Goal: Complete application form: Complete application form

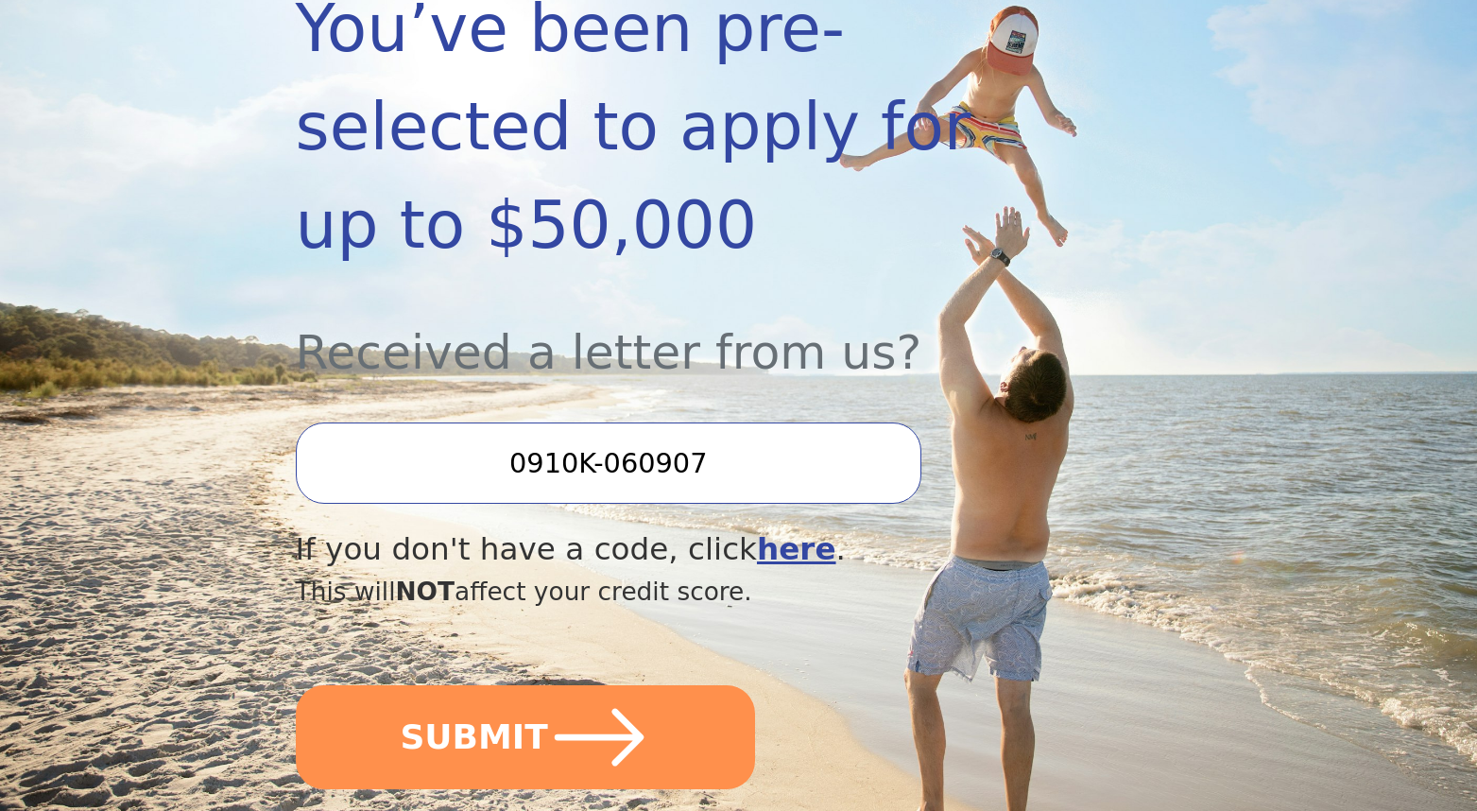
scroll to position [429, 0]
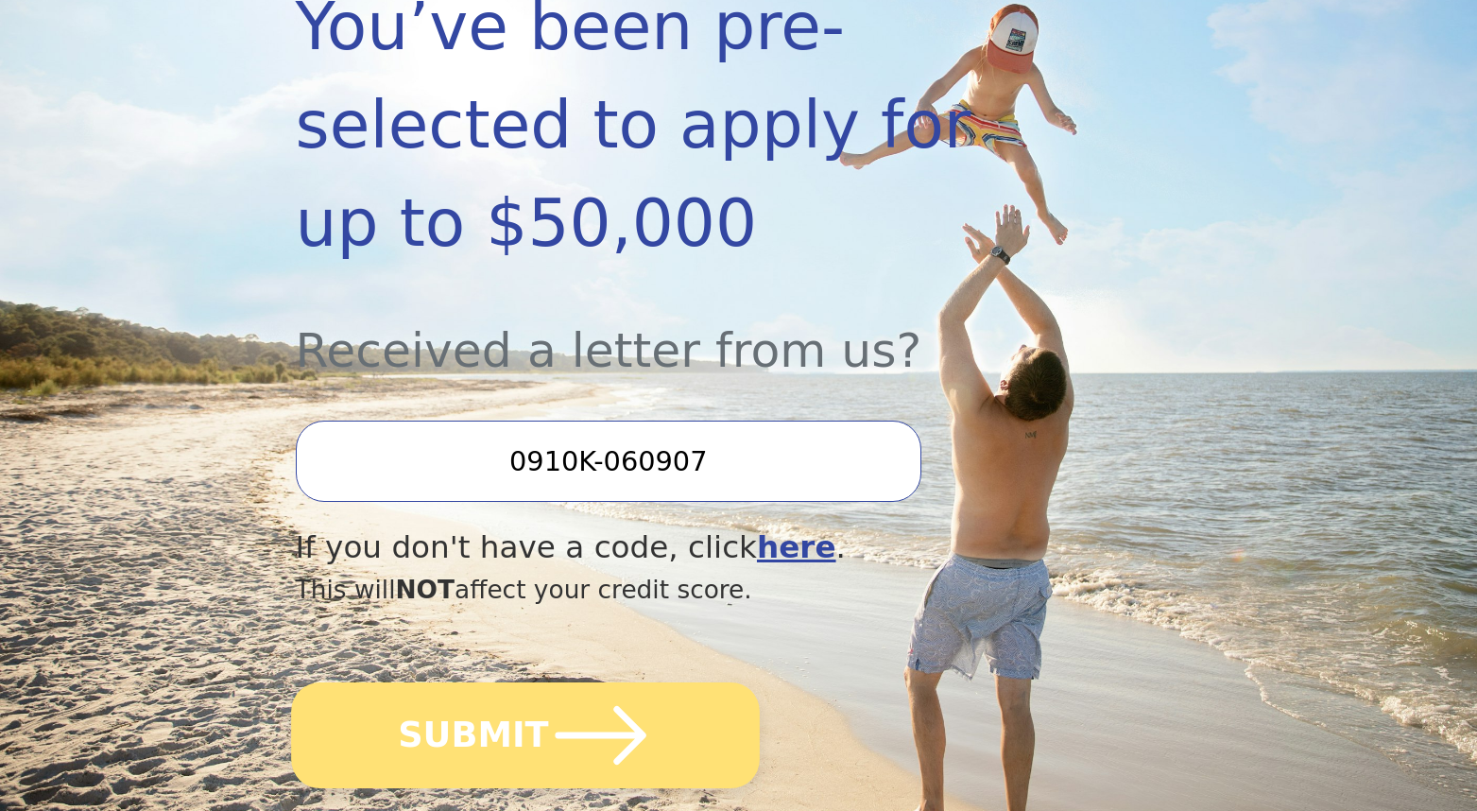
click at [548, 683] on icon "submit" at bounding box center [600, 735] width 104 height 104
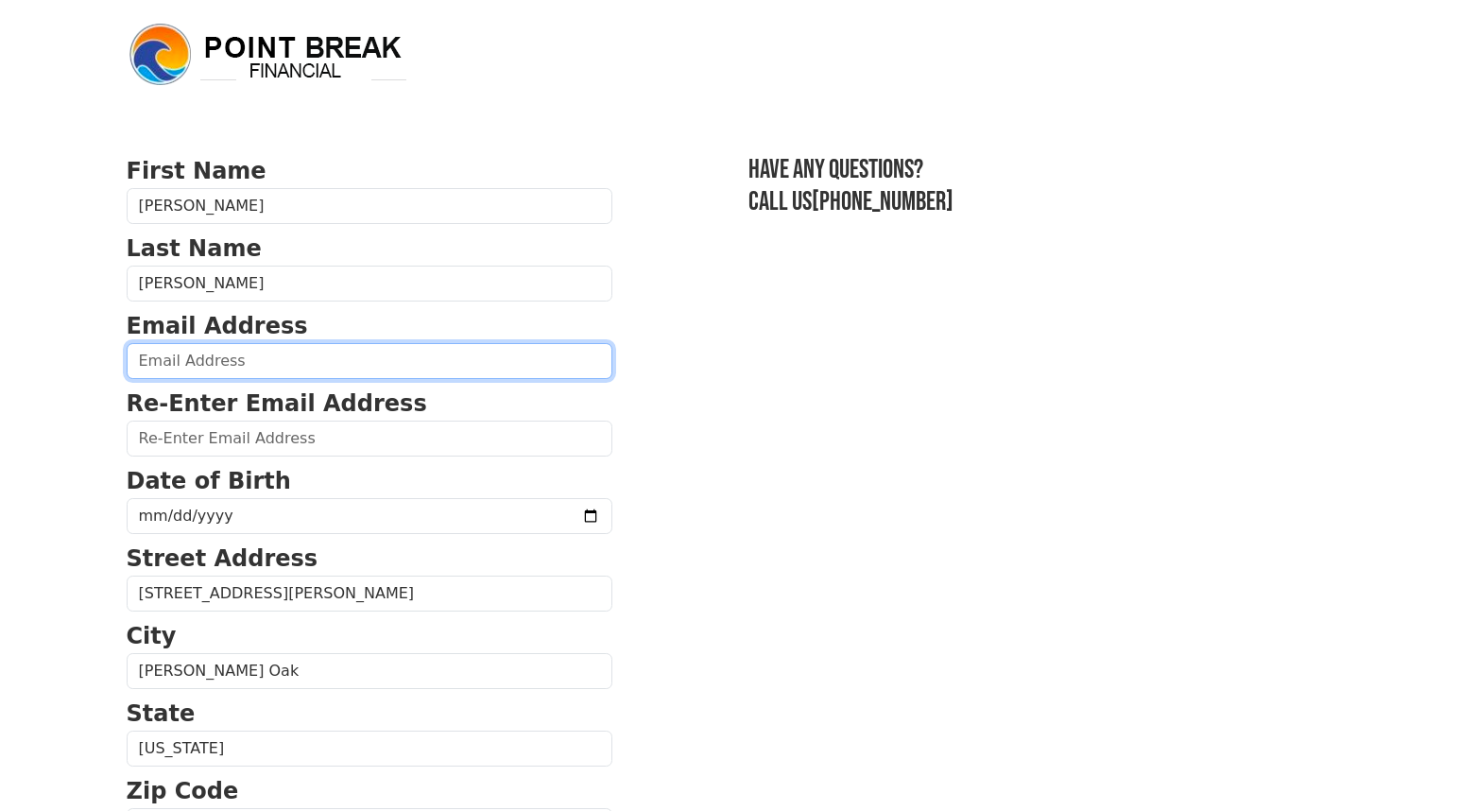
click at [449, 371] on input "email" at bounding box center [370, 361] width 486 height 36
type input "jazzylondie8@gmail.com"
type input "(443) 691-2003"
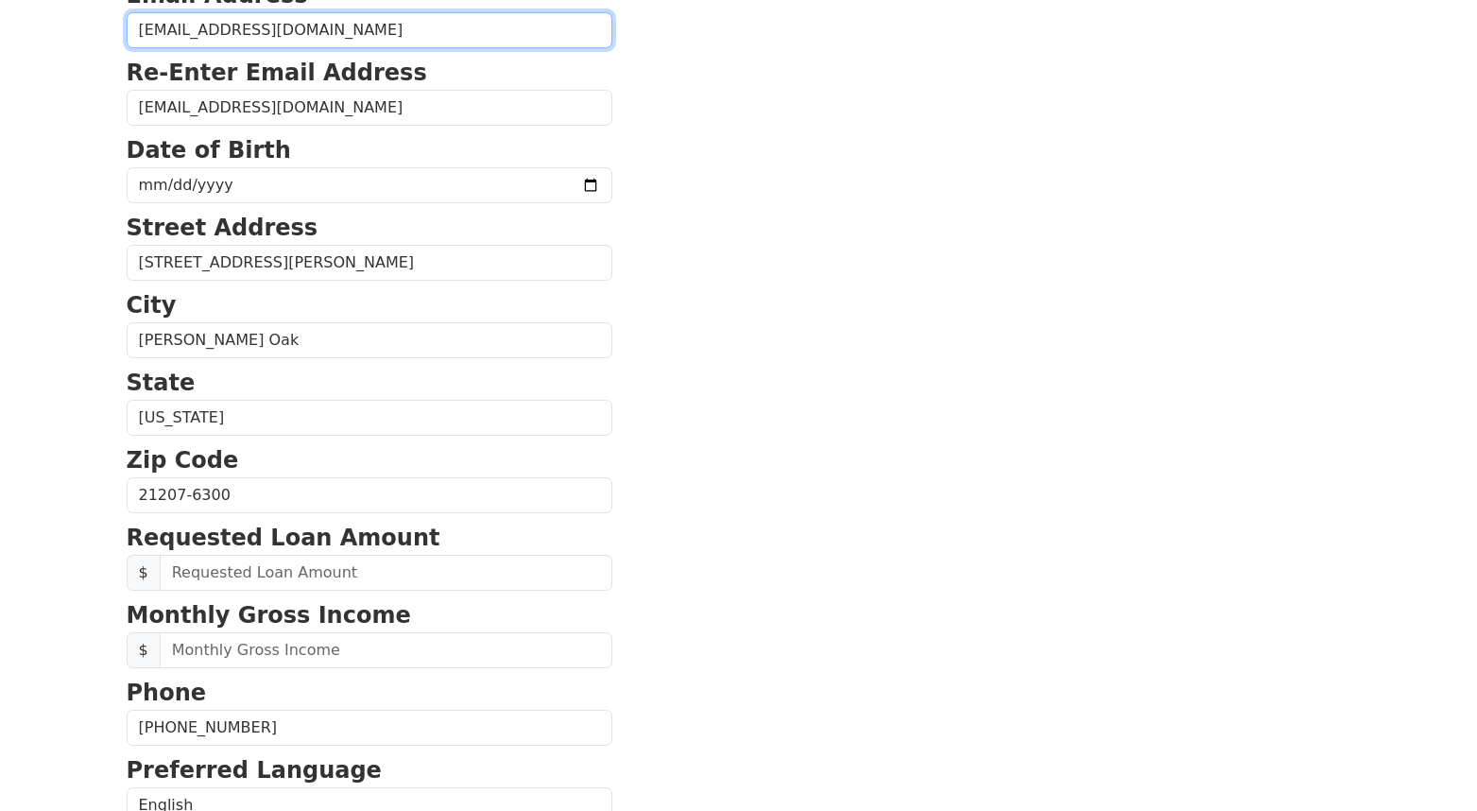
scroll to position [329, 0]
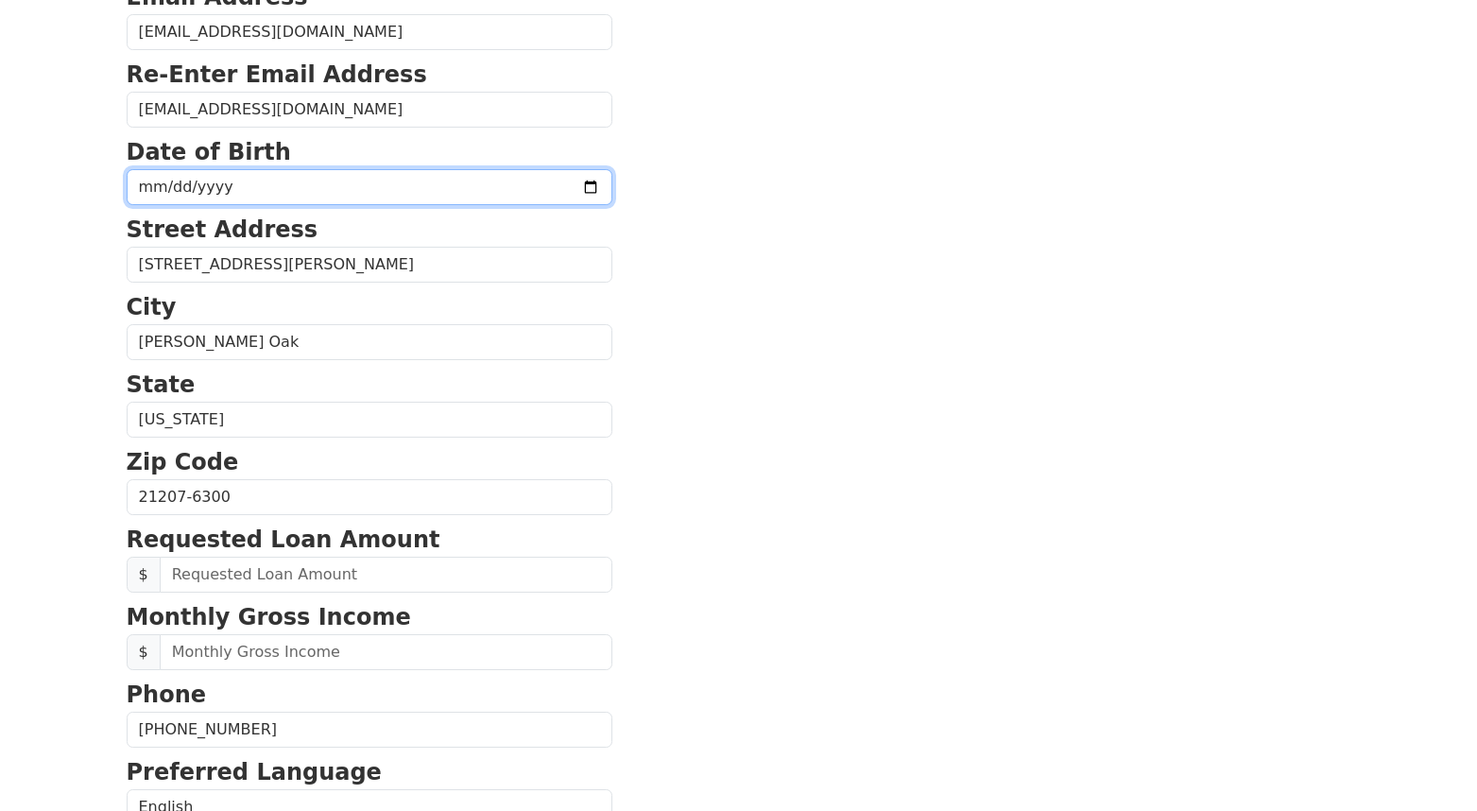
click at [417, 180] on input "date" at bounding box center [370, 187] width 486 height 36
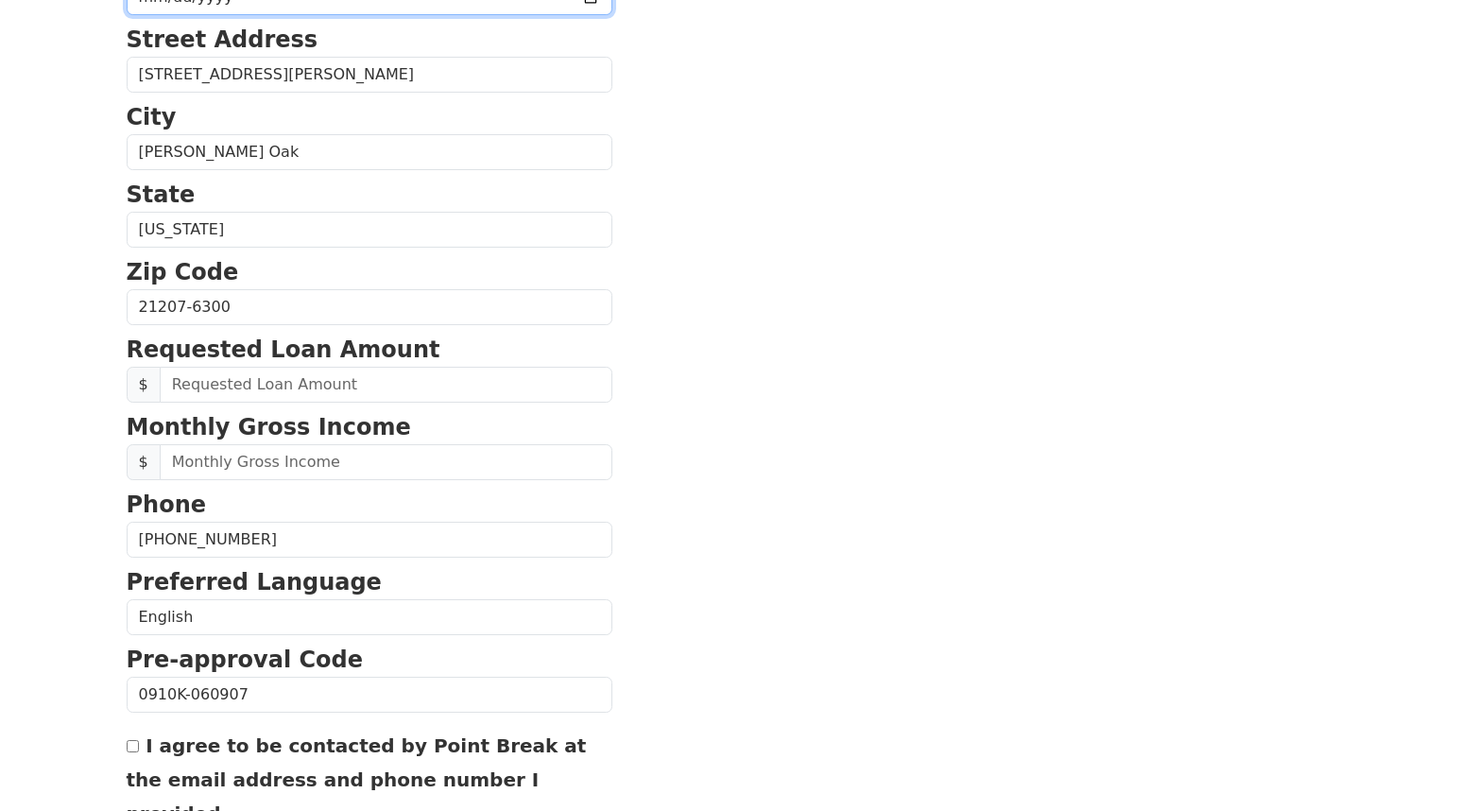
scroll to position [520, 0]
type input "197140-09-18"
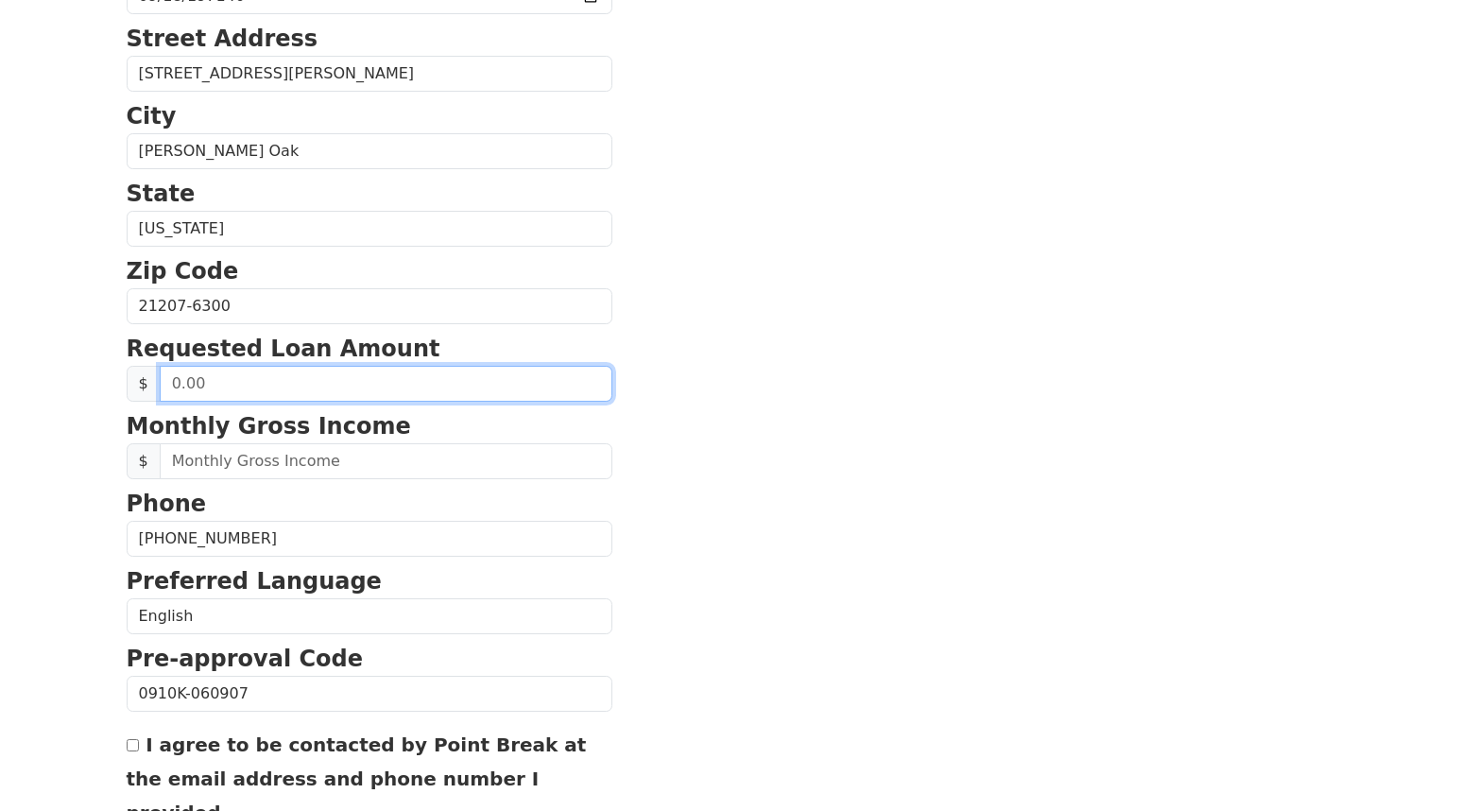
click at [321, 393] on input "text" at bounding box center [386, 384] width 453 height 36
type input "40,000.00"
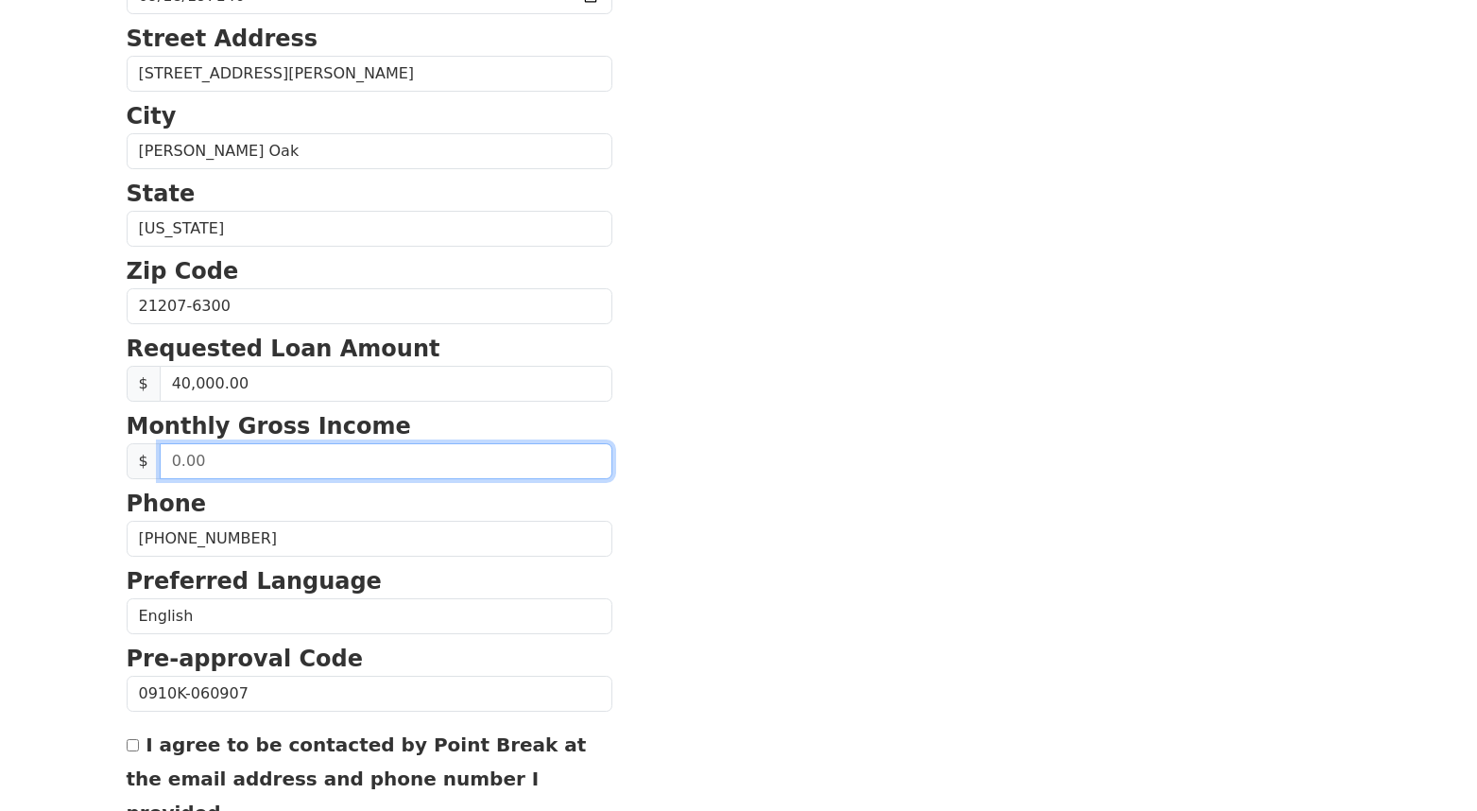
click at [288, 468] on input "text" at bounding box center [386, 461] width 453 height 36
type input "6.00"
type input "7,200.00"
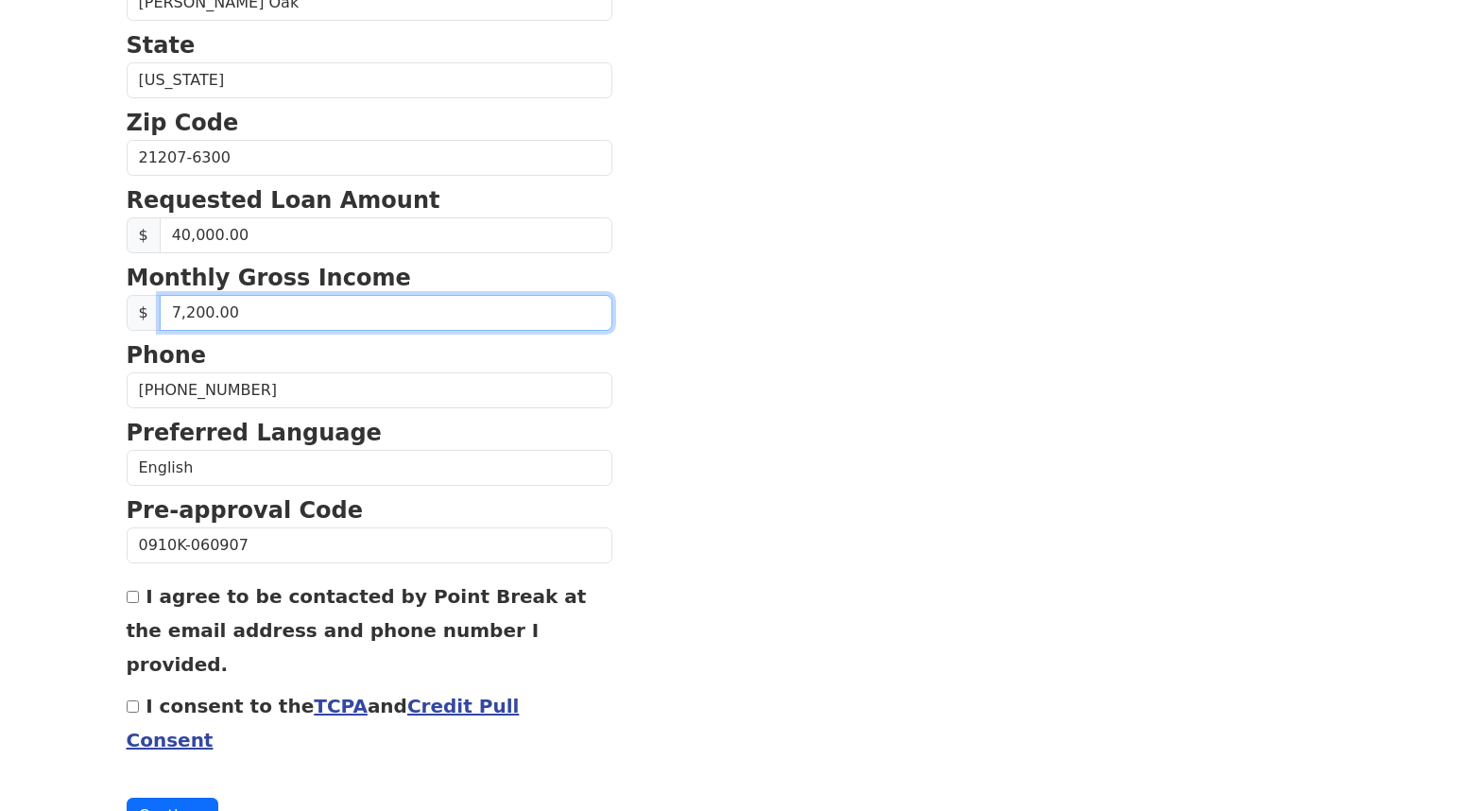
scroll to position [672, 0]
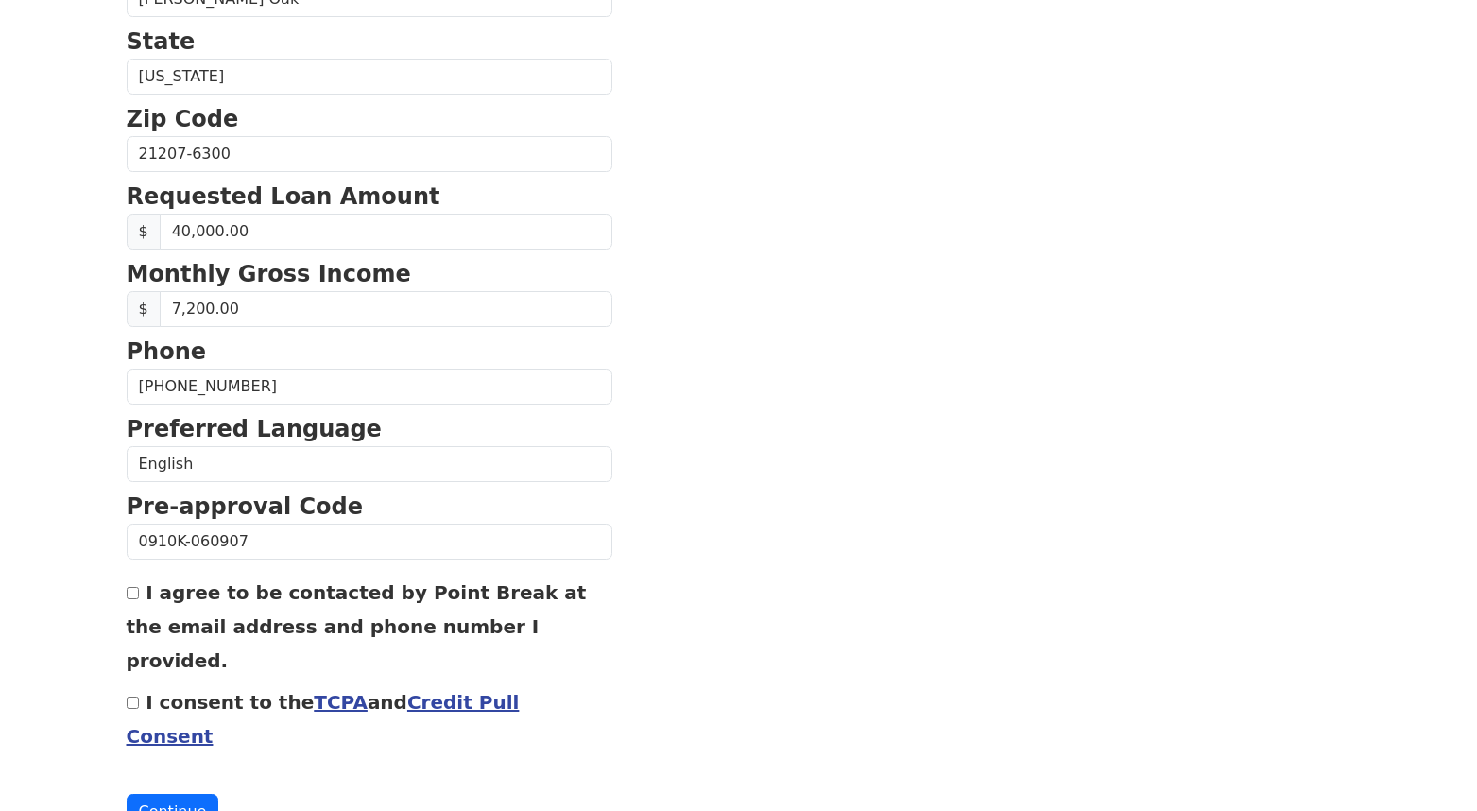
click at [140, 599] on div "I agree to be contacted by Point Break at the email address and phone number I …" at bounding box center [370, 625] width 486 height 102
click at [134, 595] on input "I agree to be contacted by Point Break at the email address and phone number I …" at bounding box center [133, 593] width 12 height 12
checkbox input "true"
click at [133, 696] on input "I consent to the TCPA and Credit Pull Consent" at bounding box center [133, 702] width 12 height 12
checkbox input "true"
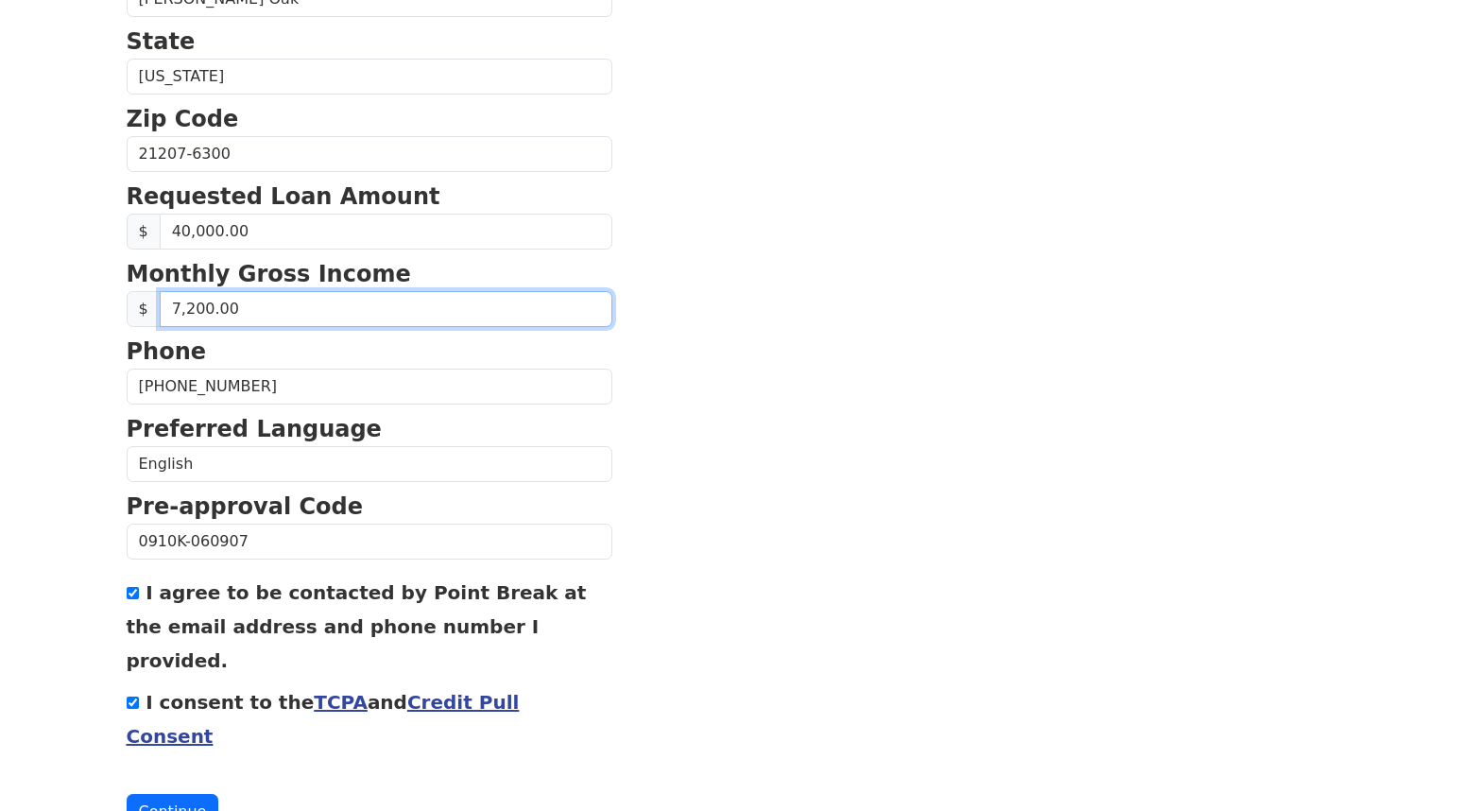
click at [212, 308] on input "7,200.00" at bounding box center [386, 309] width 453 height 36
type input "7.00"
type input "6,000.00"
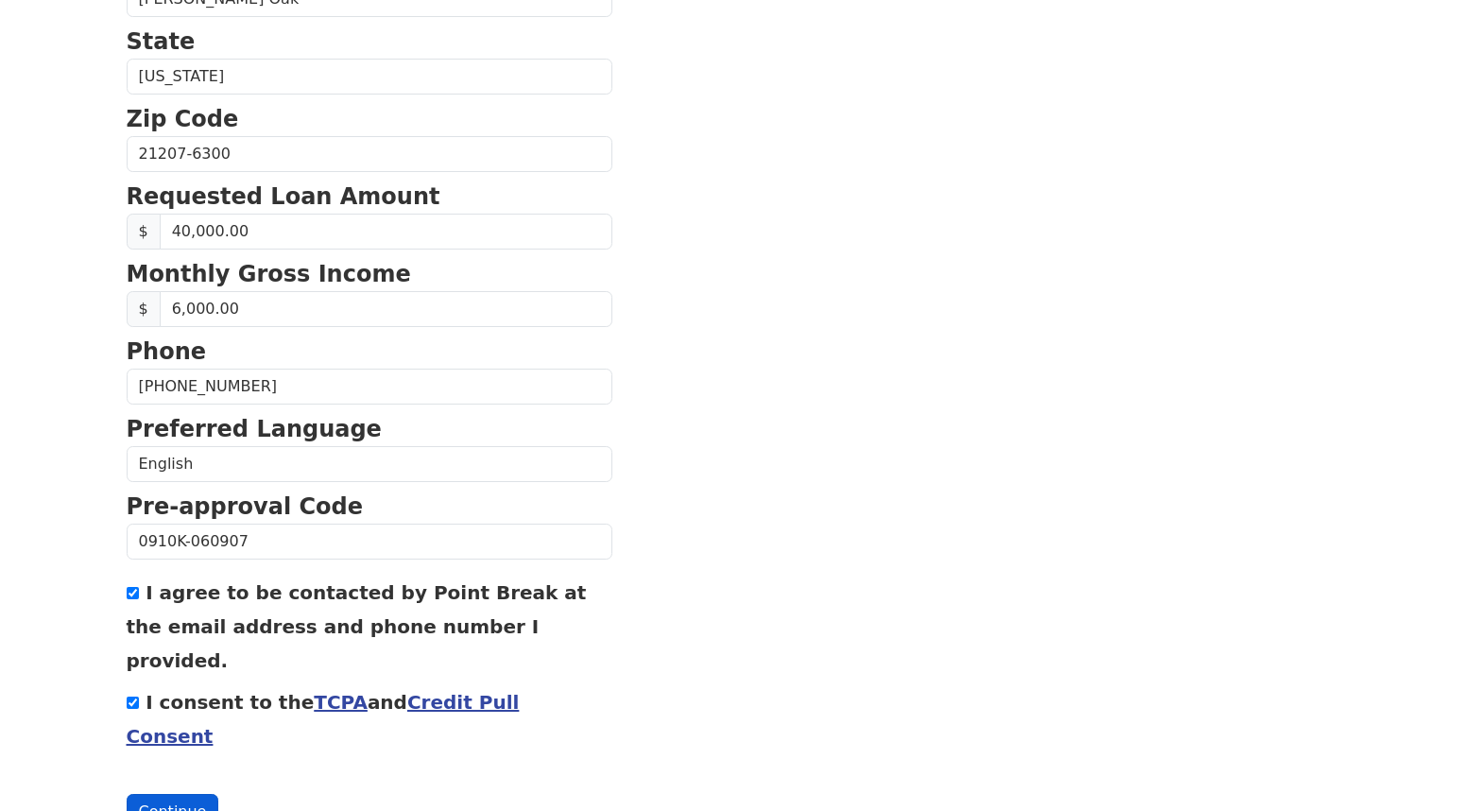
click at [163, 794] on button "Continue" at bounding box center [173, 812] width 93 height 36
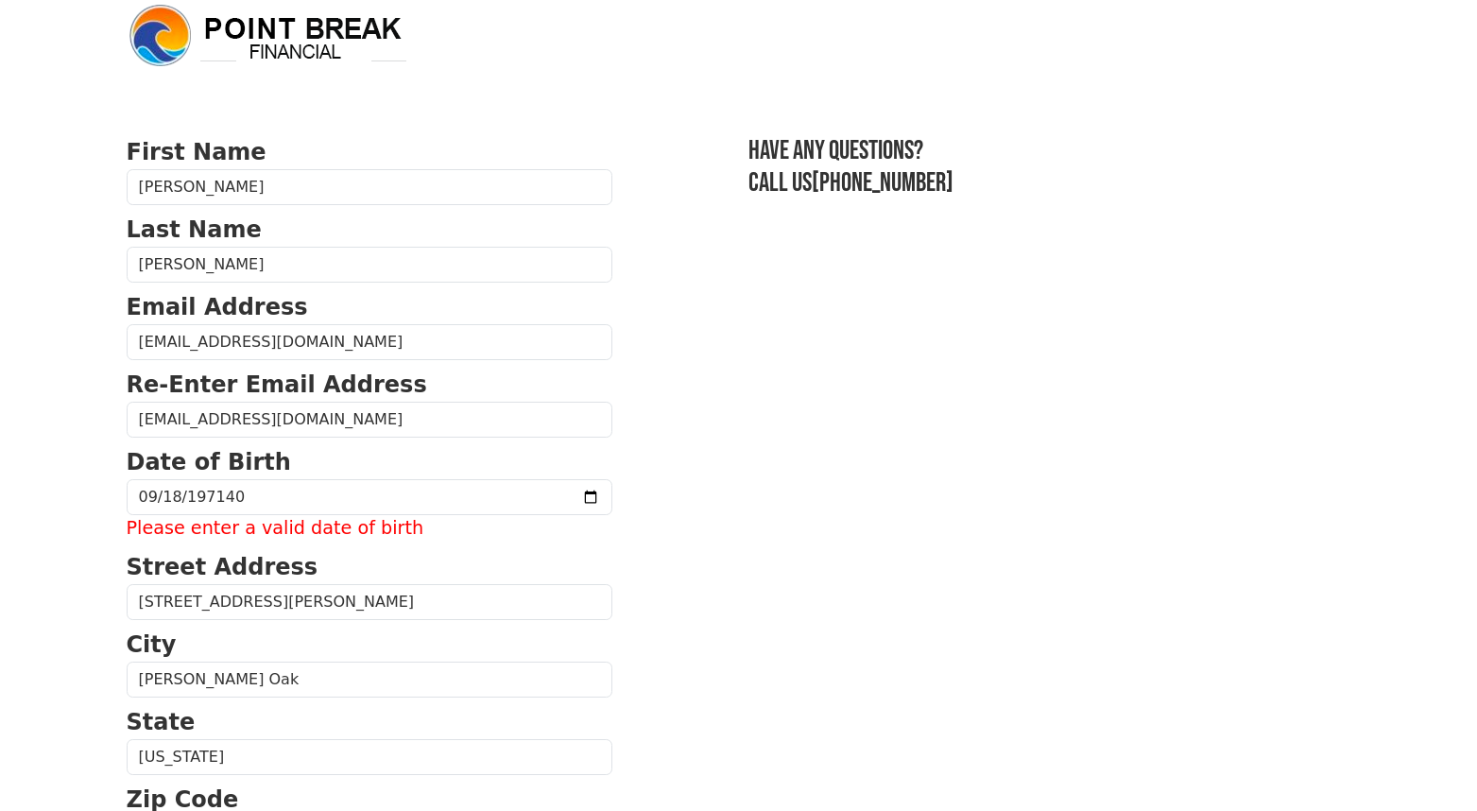
scroll to position [0, 0]
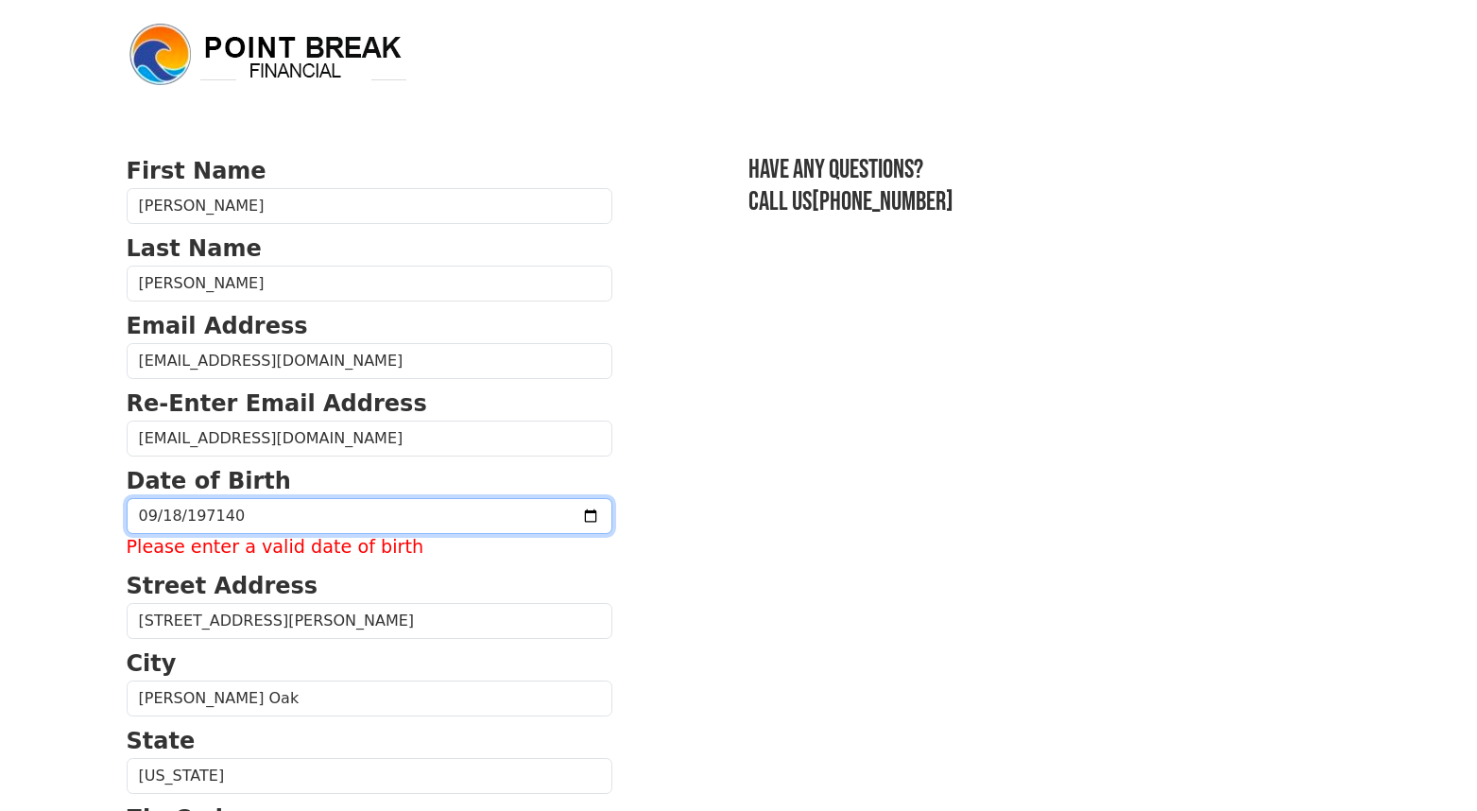
click at [241, 512] on input "197140-09-18" at bounding box center [370, 516] width 486 height 36
click at [239, 512] on input "197140-09-18" at bounding box center [370, 516] width 486 height 36
click at [227, 510] on input "197140-09-18" at bounding box center [370, 516] width 486 height 36
type input "1971-09-18"
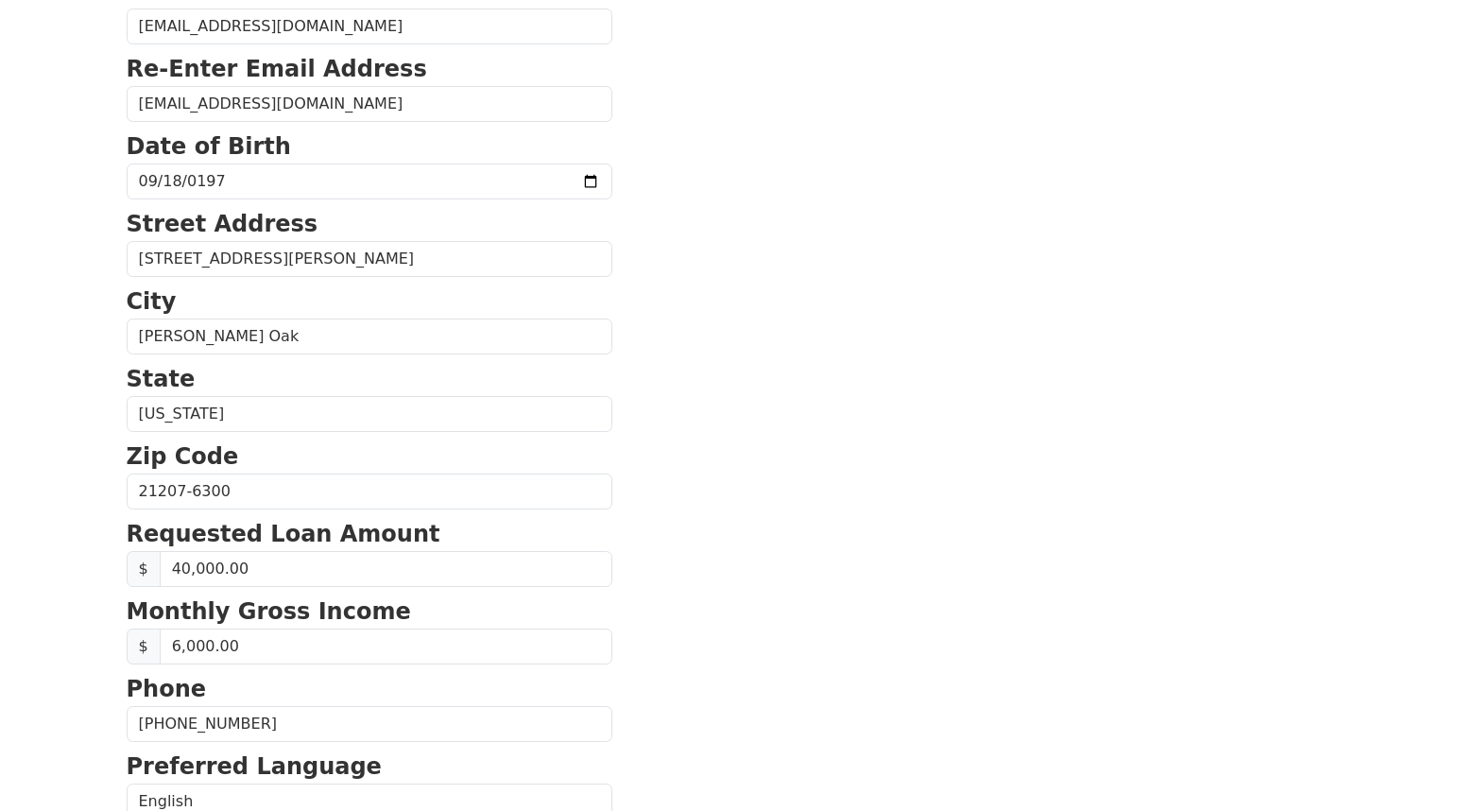
scroll to position [693, 0]
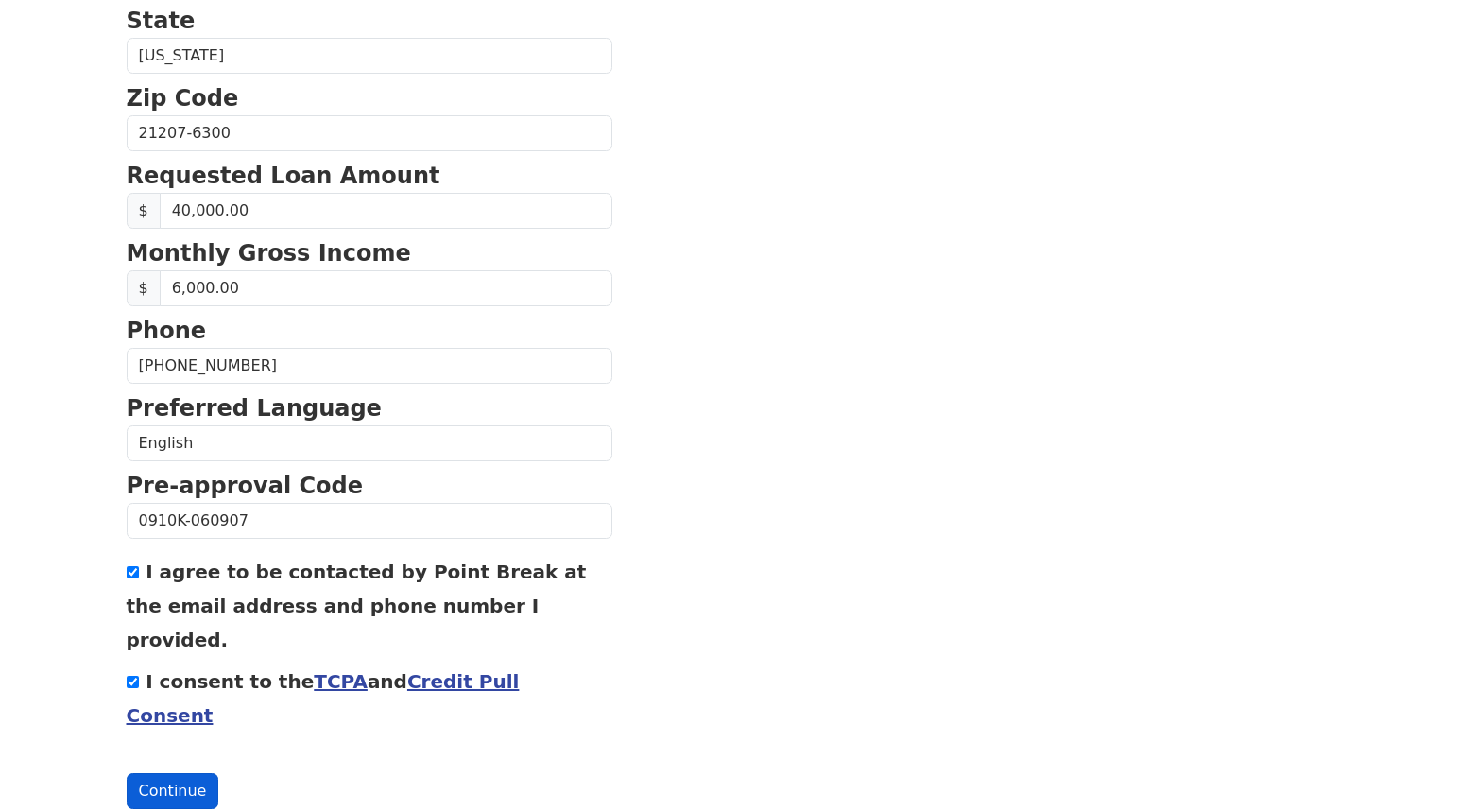
click at [182, 773] on button "Continue" at bounding box center [173, 791] width 93 height 36
